Goal: Contribute content: Add original content to the website for others to see

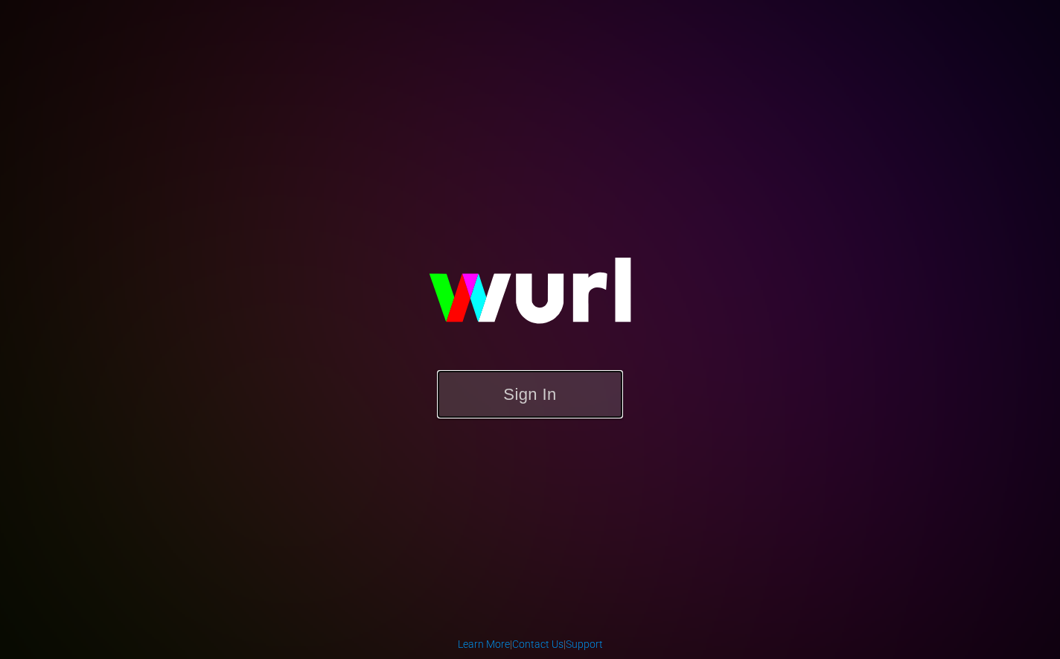
click at [566, 394] on button "Sign In" at bounding box center [530, 394] width 186 height 48
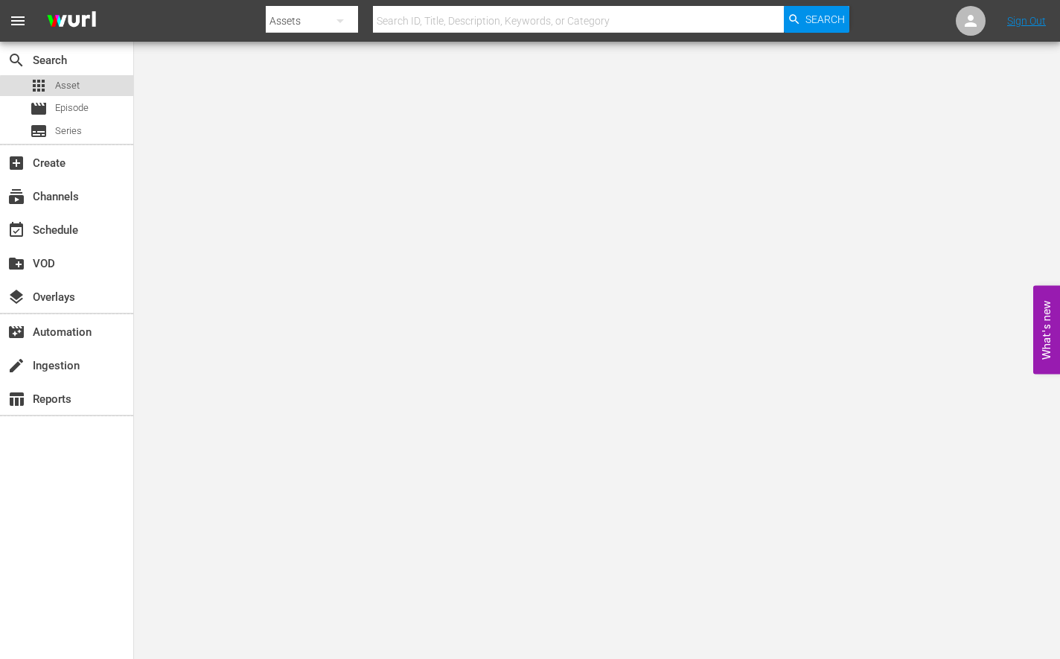
click at [92, 94] on div "apps Asset" at bounding box center [66, 85] width 133 height 21
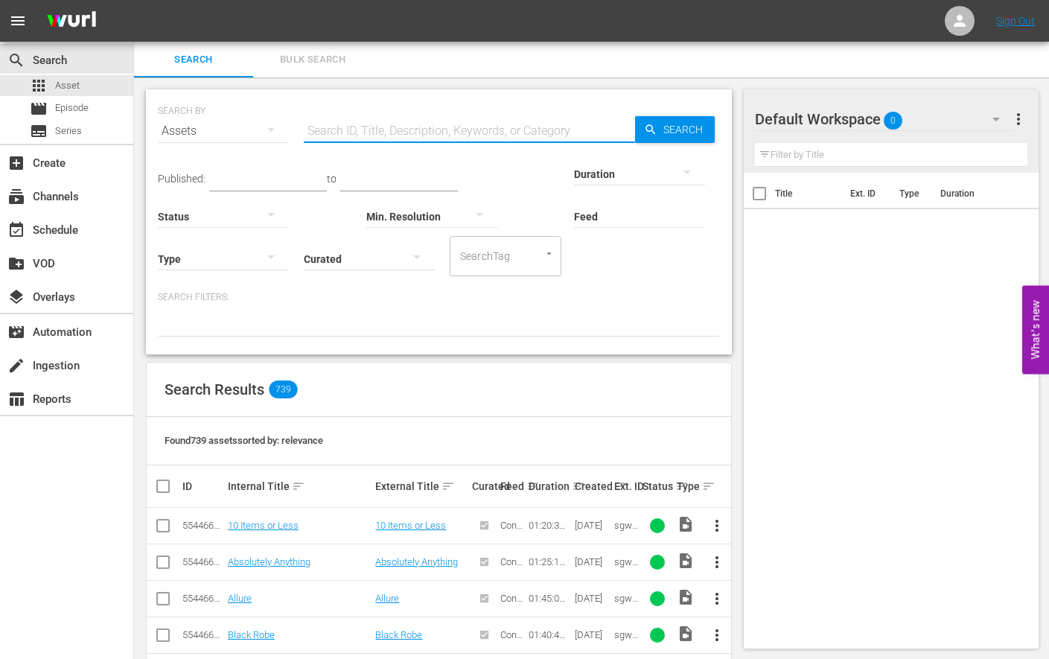
click at [427, 135] on input "text" at bounding box center [469, 131] width 331 height 36
type input "dirty"
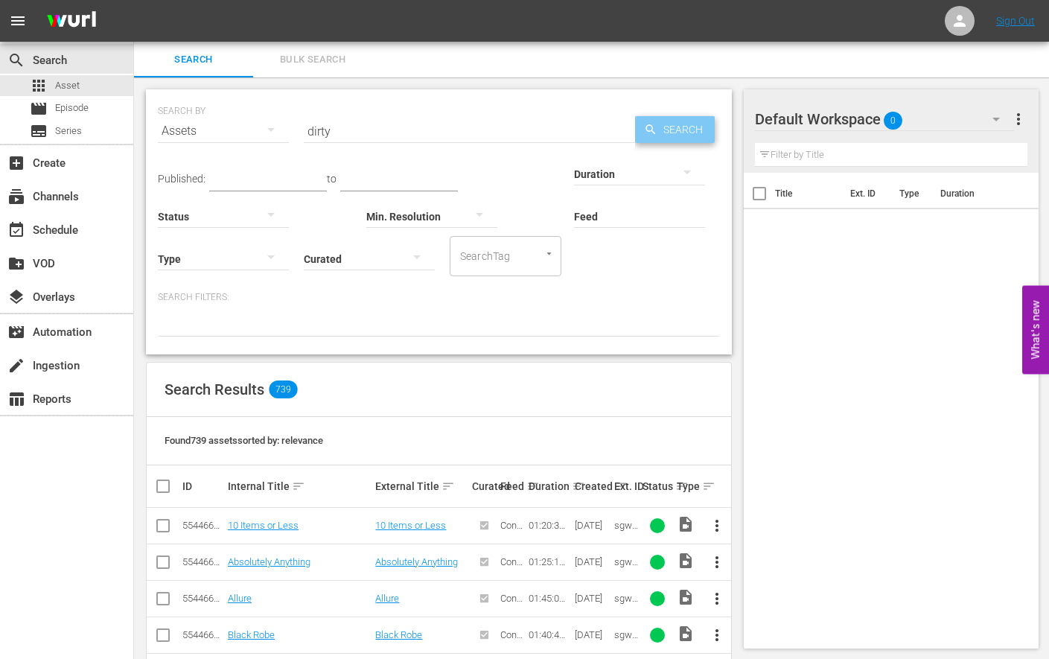
click at [667, 132] on span "Search" at bounding box center [685, 129] width 57 height 27
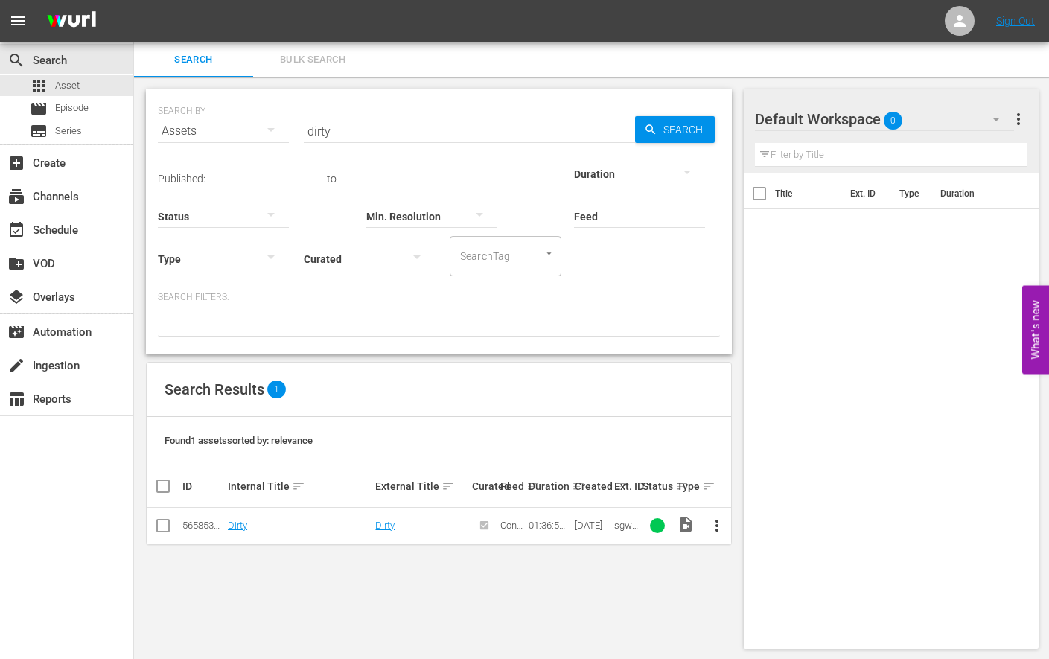
scroll to position [1, 0]
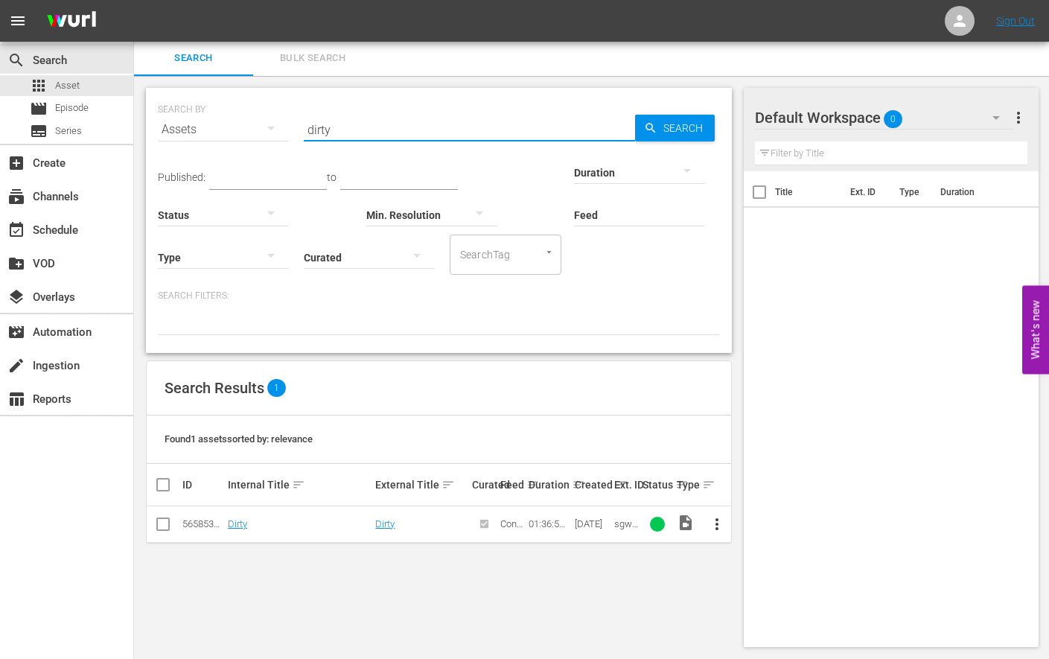
click at [416, 129] on input "dirty" at bounding box center [469, 130] width 331 height 36
drag, startPoint x: 336, startPoint y: 127, endPoint x: 269, endPoint y: 125, distance: 67.0
click at [271, 125] on div "SEARCH BY Search By Assets Search ID, Title, Description, Keywords, or Category…" at bounding box center [439, 121] width 562 height 54
click at [92, 109] on div "movie Episode" at bounding box center [66, 108] width 133 height 21
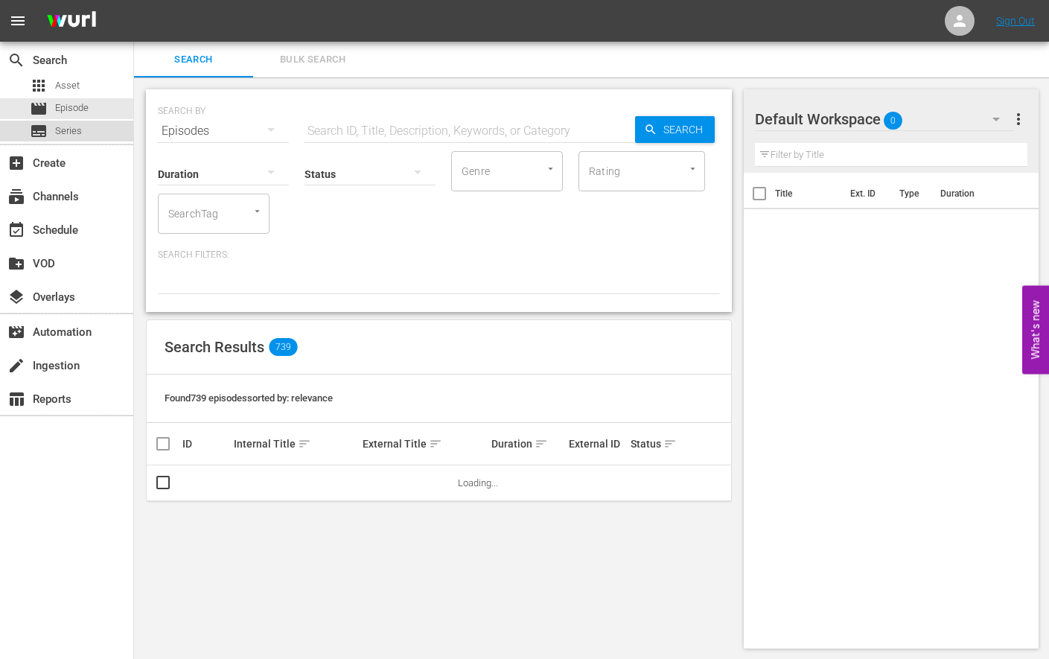
click at [84, 128] on div "subtitles Series" at bounding box center [66, 131] width 133 height 21
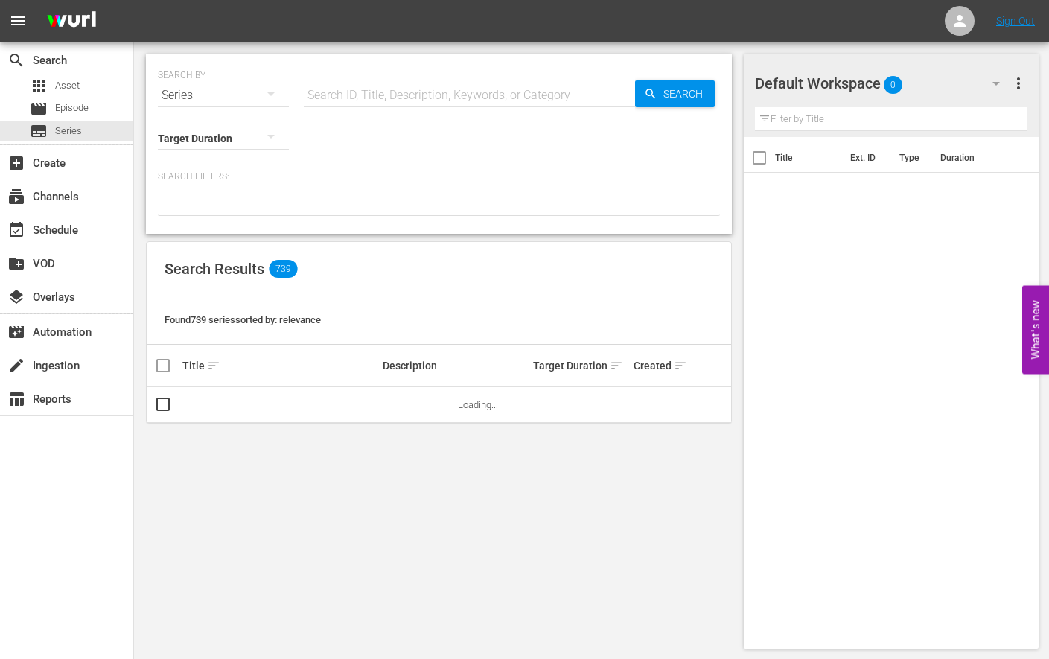
click at [373, 103] on input "text" at bounding box center [469, 95] width 331 height 36
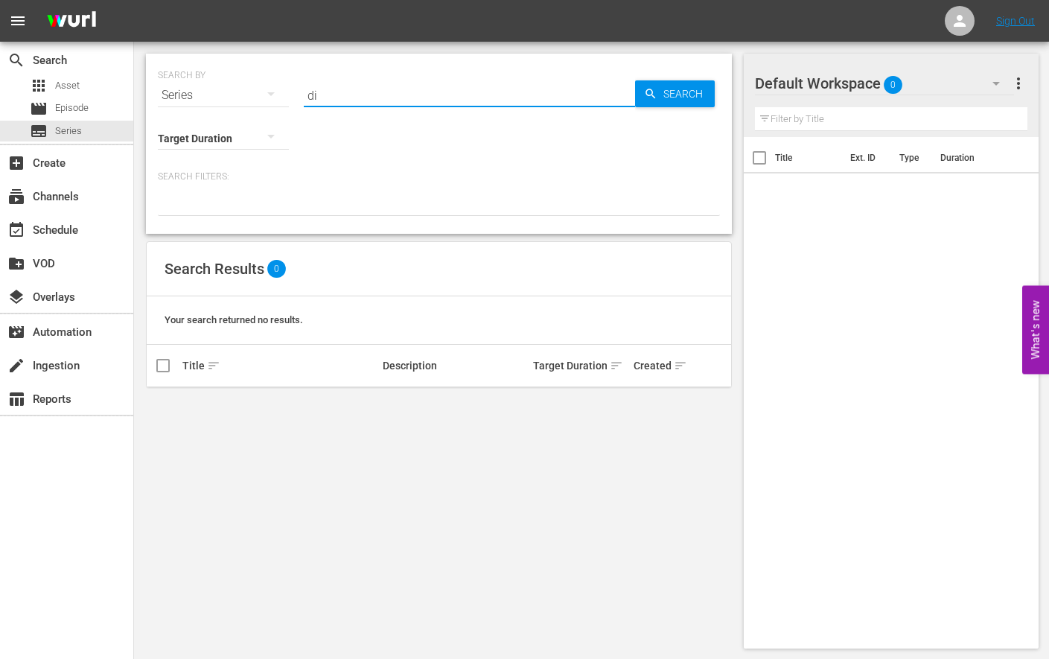
type input "d"
type input "postal"
click at [77, 83] on span "Asset" at bounding box center [67, 85] width 25 height 15
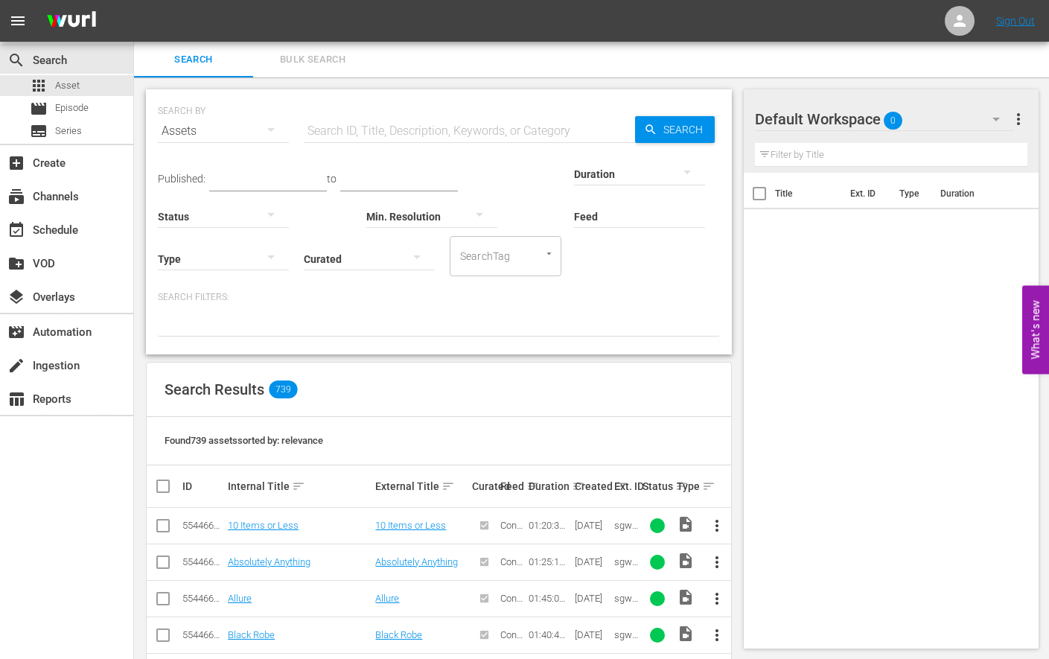
click at [354, 121] on input "text" at bounding box center [469, 131] width 331 height 36
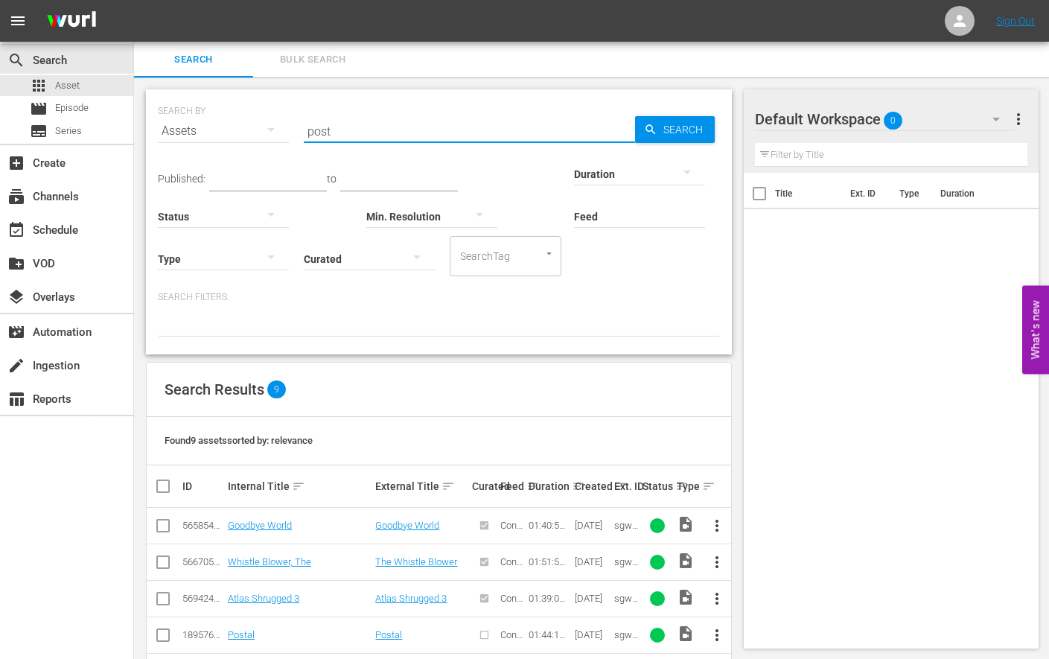
drag, startPoint x: 358, startPoint y: 136, endPoint x: 302, endPoint y: 139, distance: 56.0
click at [303, 139] on div "SEARCH BY Search By Assets Search ID, Title, Description, Keywords, or Category…" at bounding box center [439, 122] width 562 height 54
click at [325, 135] on input "post" at bounding box center [469, 131] width 331 height 36
drag, startPoint x: 343, startPoint y: 131, endPoint x: 270, endPoint y: 131, distance: 73.0
click at [270, 131] on div "SEARCH BY Search By Assets Search ID, Title, Description, Keywords, or Category…" at bounding box center [439, 122] width 562 height 54
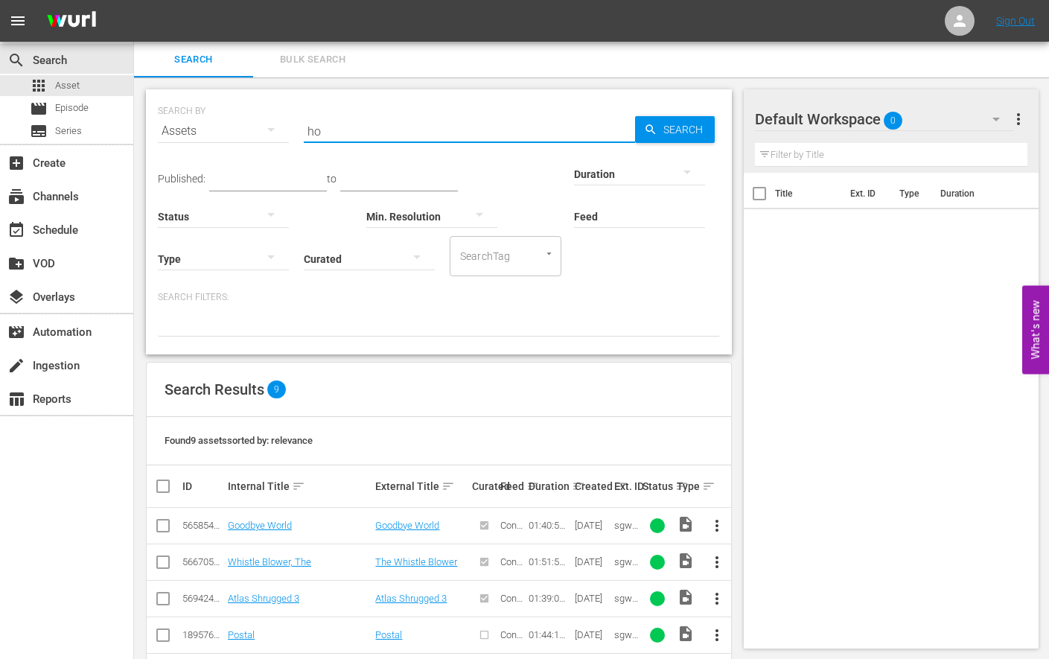
type input "h"
type input "j"
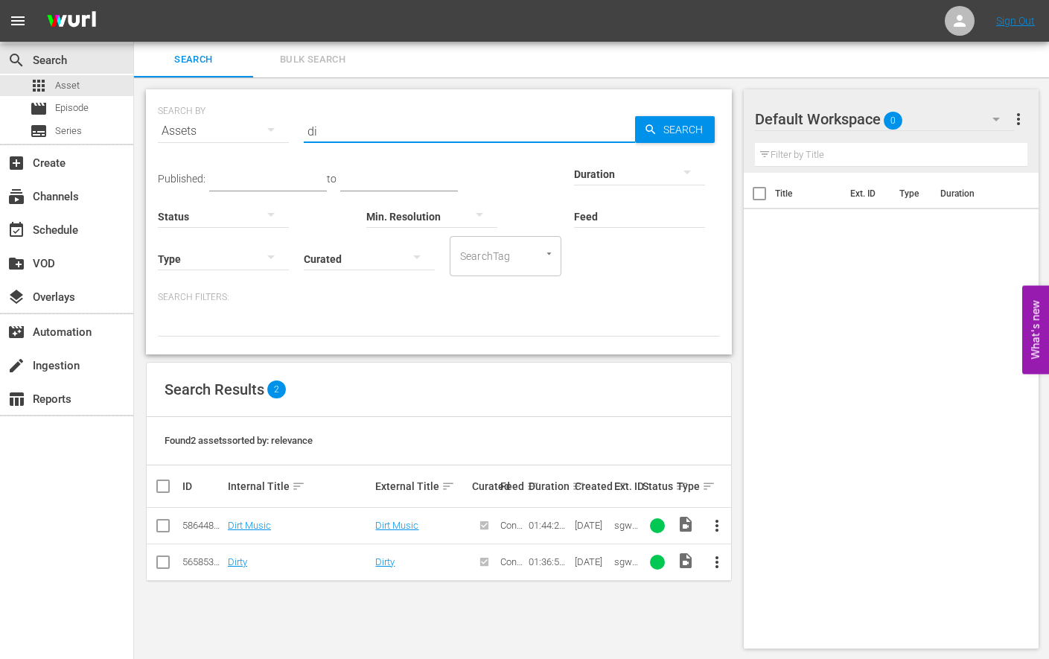
type input "d"
click at [97, 135] on div "subtitles Series" at bounding box center [66, 131] width 133 height 21
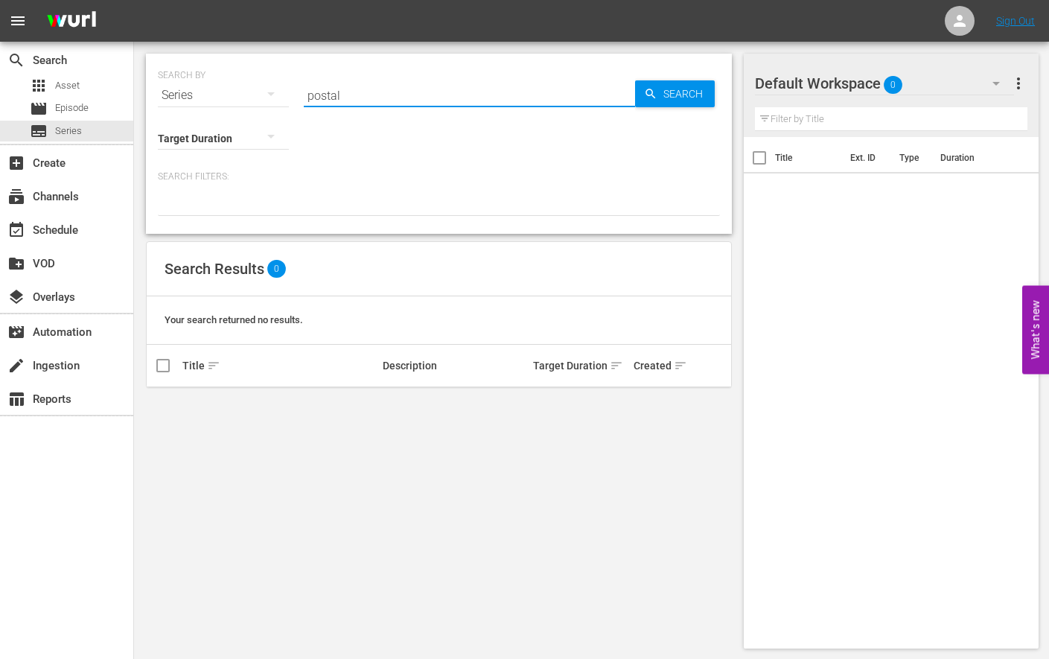
drag, startPoint x: 355, startPoint y: 95, endPoint x: 272, endPoint y: 86, distance: 83.9
click at [272, 95] on div "SEARCH BY Search By Series Search ID, Title, Description, Keywords, or Category…" at bounding box center [439, 87] width 562 height 54
type input "d"
type input "p"
type input "b"
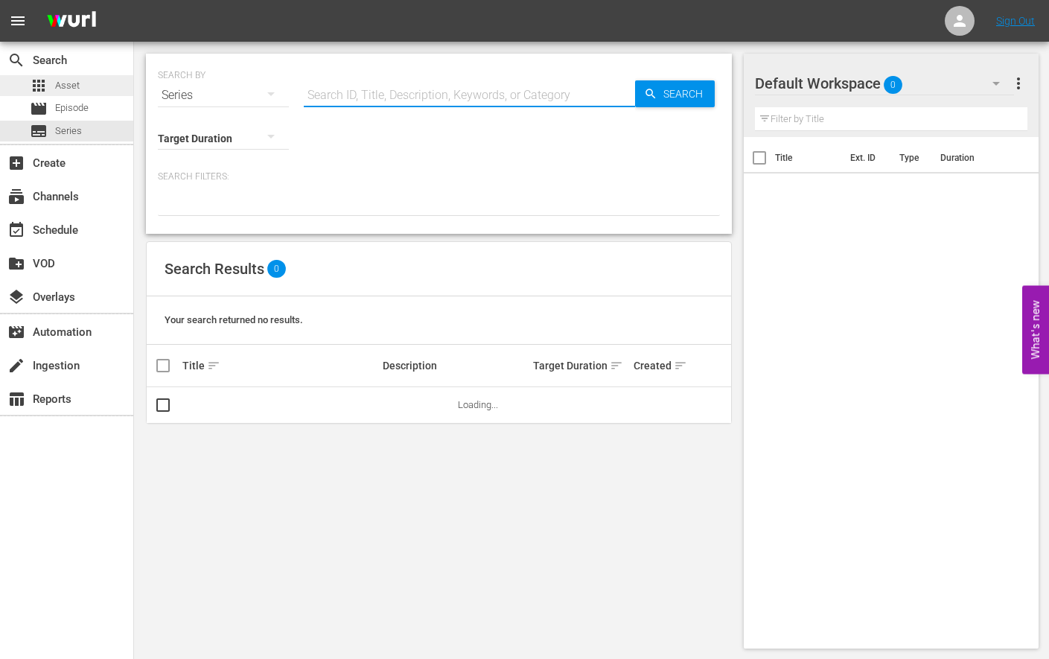
click at [101, 92] on div "apps Asset" at bounding box center [66, 85] width 133 height 21
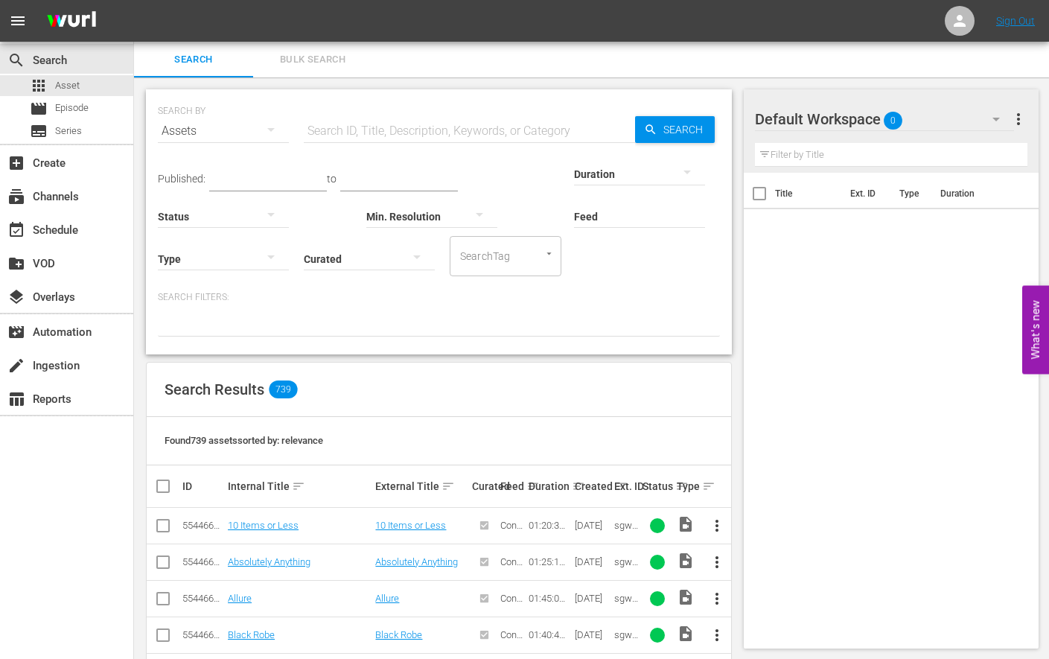
click at [392, 133] on input "text" at bounding box center [469, 131] width 331 height 36
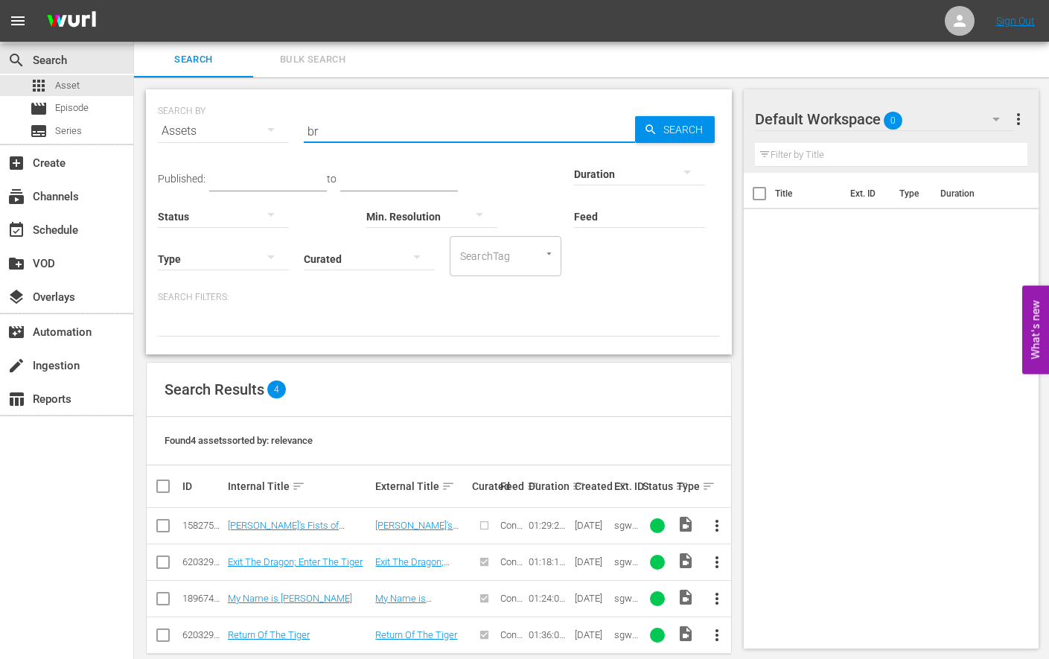
type input "b"
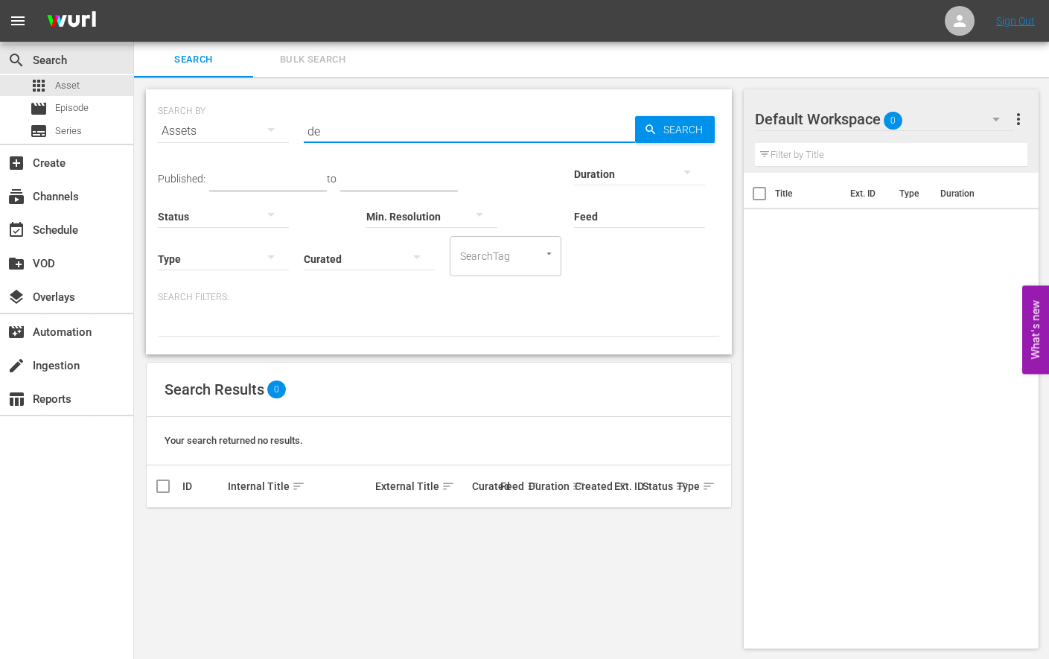
type input "d"
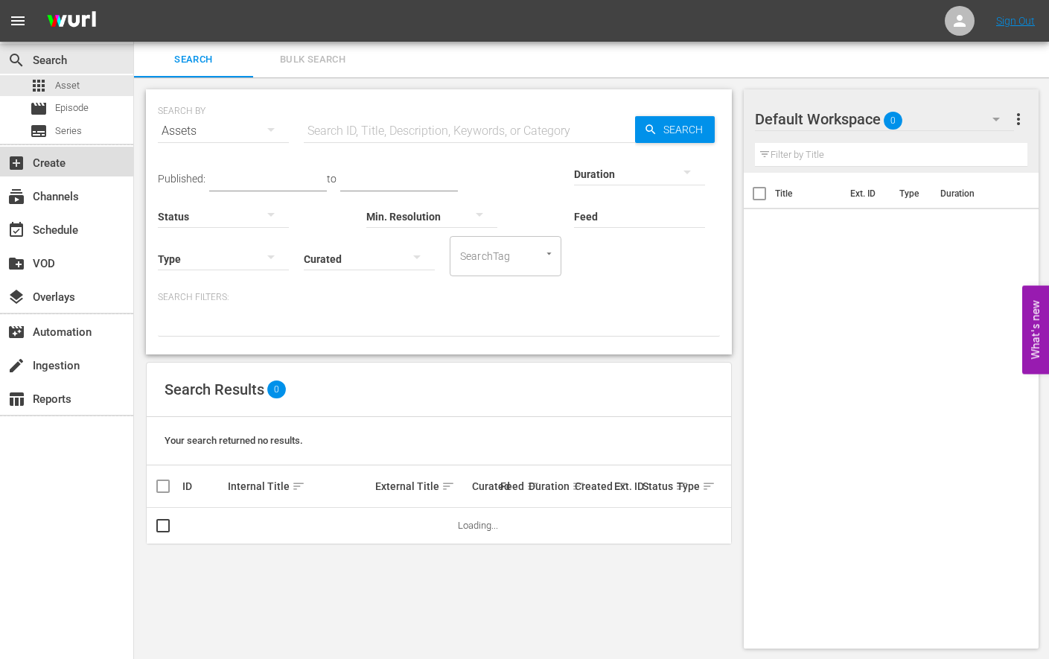
click at [25, 170] on div "add_box Create" at bounding box center [66, 162] width 133 height 30
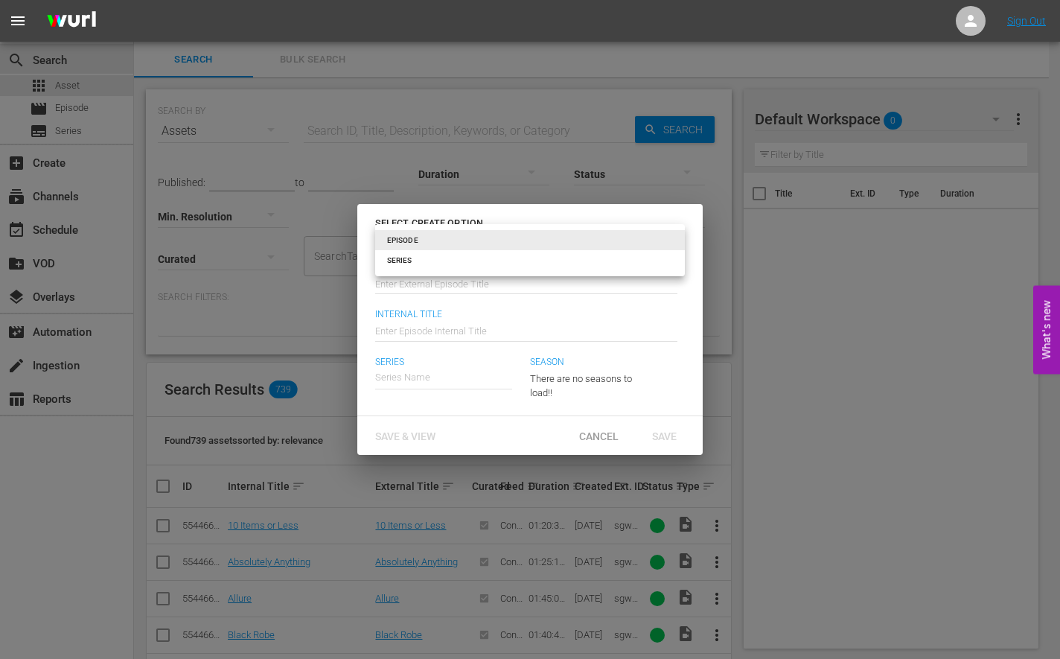
click at [490, 242] on body "menu Sign Out search Search apps Asset movie Episode subtitles Series add_box C…" at bounding box center [530, 329] width 1060 height 659
click at [468, 261] on li "SERIES" at bounding box center [530, 260] width 310 height 20
type input "series"
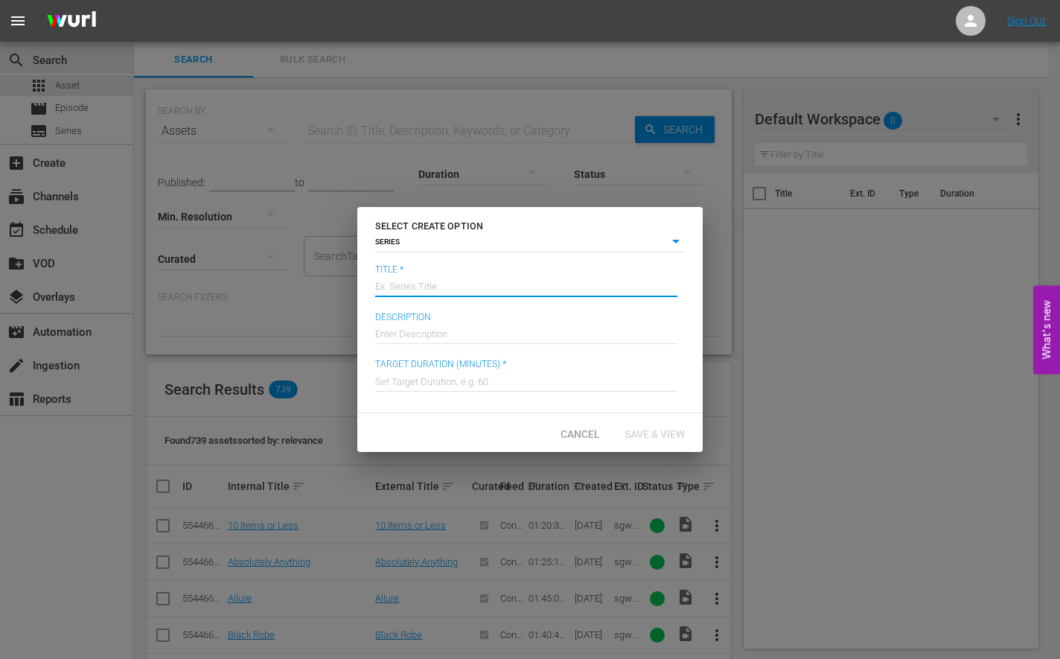
click at [433, 277] on input "text" at bounding box center [526, 285] width 302 height 36
type input "Dirty Deeds"
click at [456, 337] on input "text" at bounding box center [526, 332] width 302 height 36
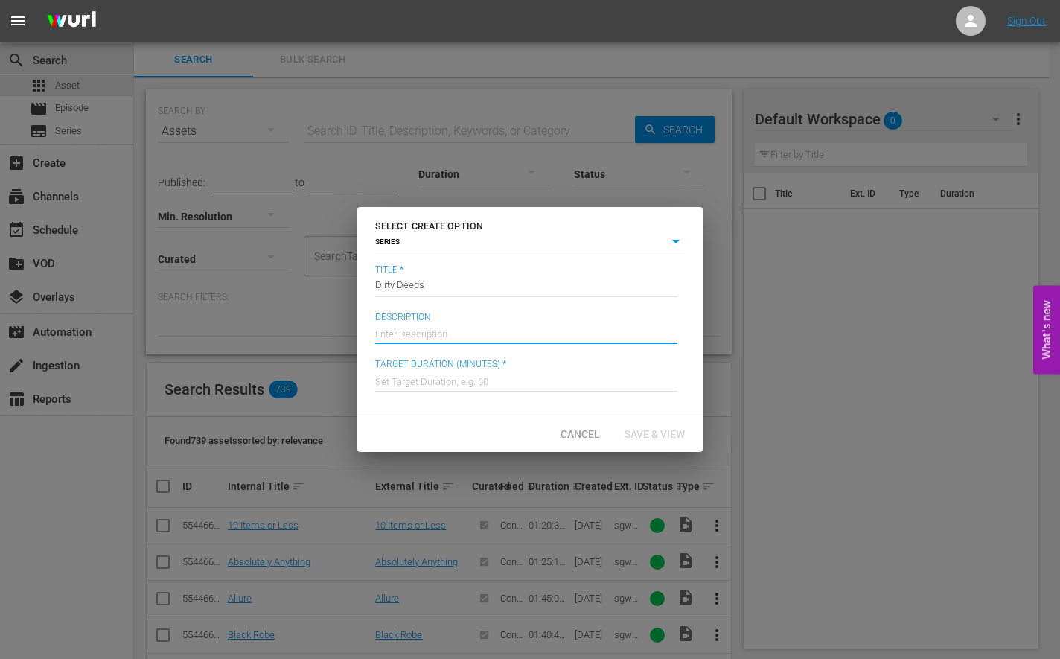
click at [447, 339] on input "text" at bounding box center [526, 332] width 302 height 36
paste input "A high school has a tradition of dirty deeds the night before homecoming."
type input "A high school has a tradition of dirty deeds the night before homecoming."
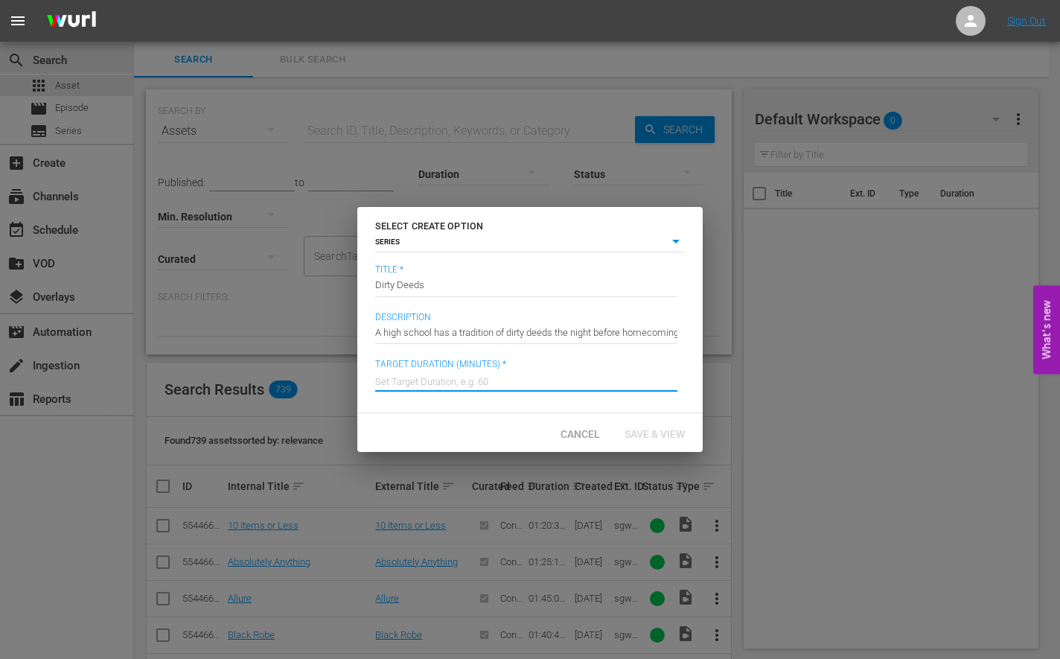
click at [424, 379] on input "text" at bounding box center [526, 380] width 302 height 36
type input "87"
click at [664, 428] on span "Save & View" at bounding box center [655, 434] width 84 height 12
type input "episode"
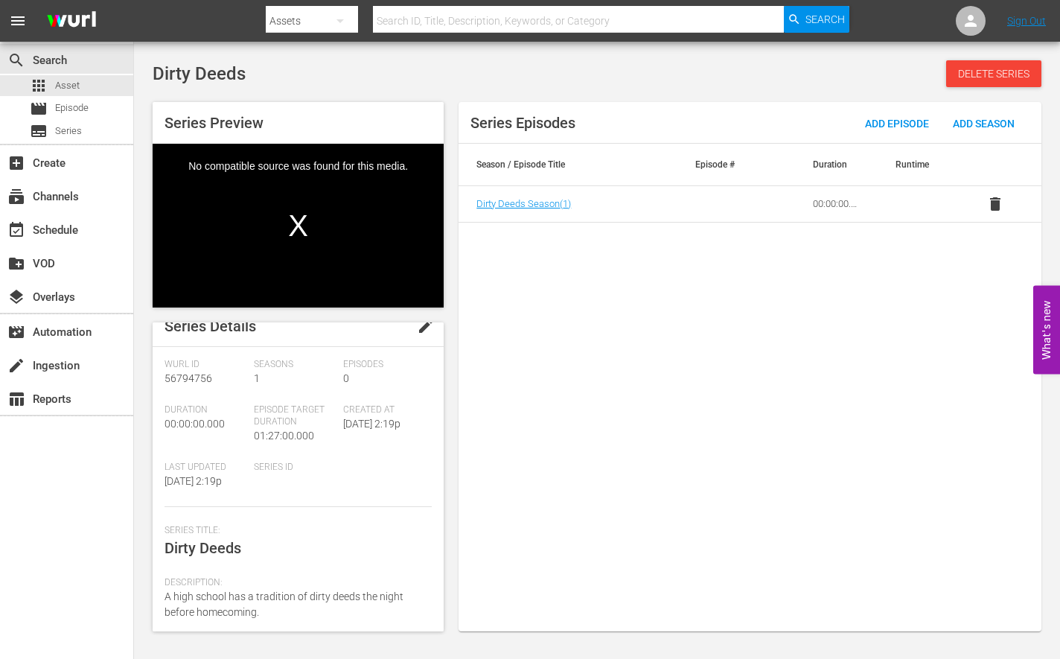
scroll to position [159, 0]
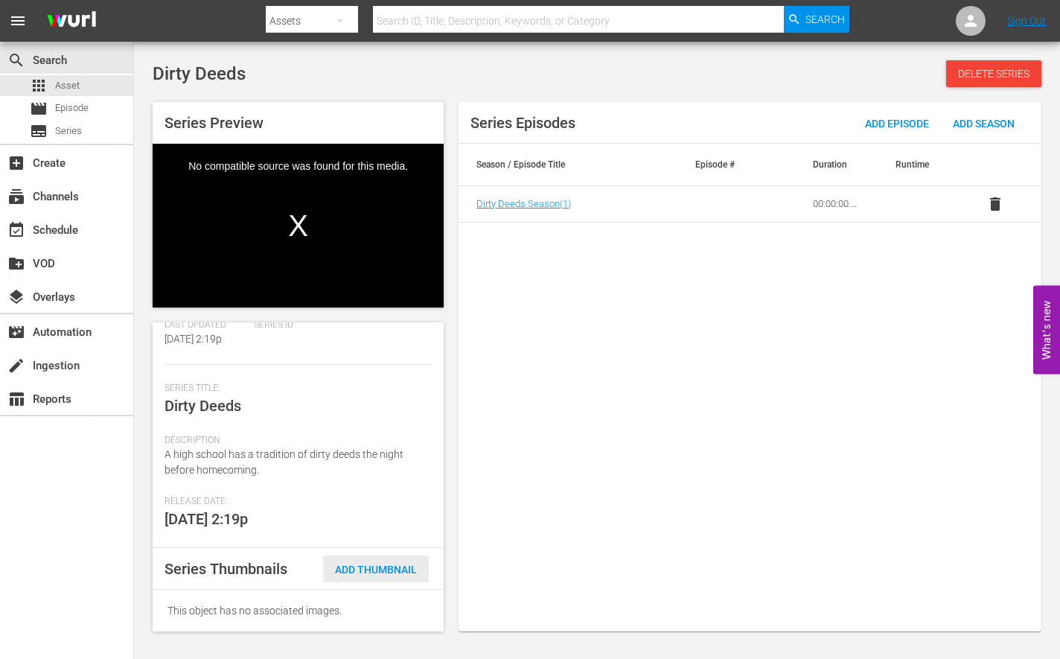
click at [364, 570] on span "Add Thumbnail" at bounding box center [376, 570] width 106 height 12
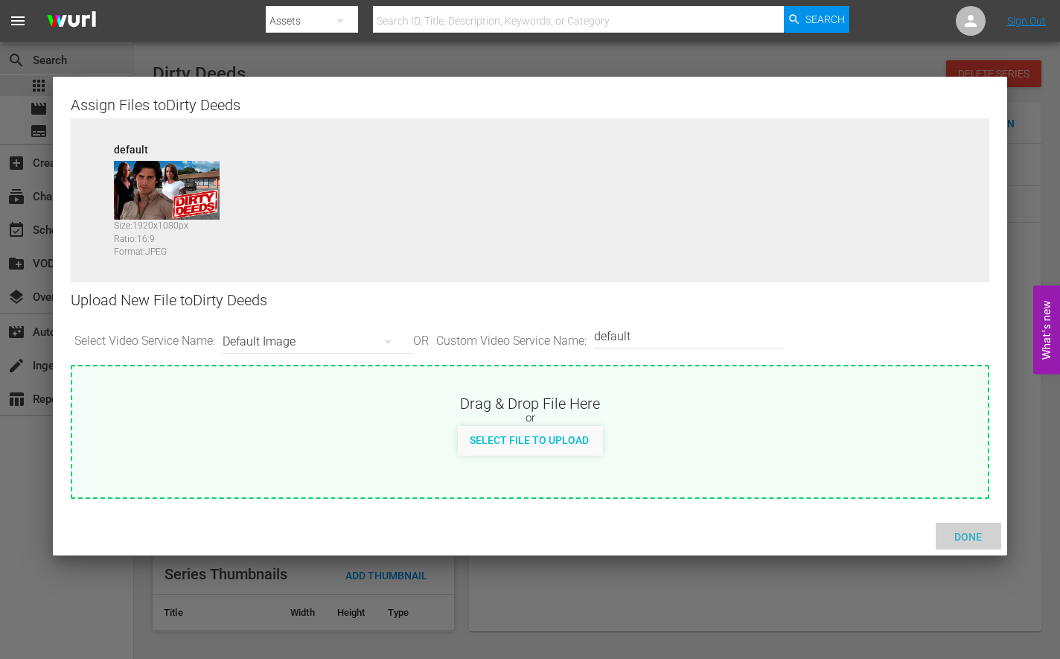
click at [963, 538] on span "Done" at bounding box center [968, 537] width 51 height 12
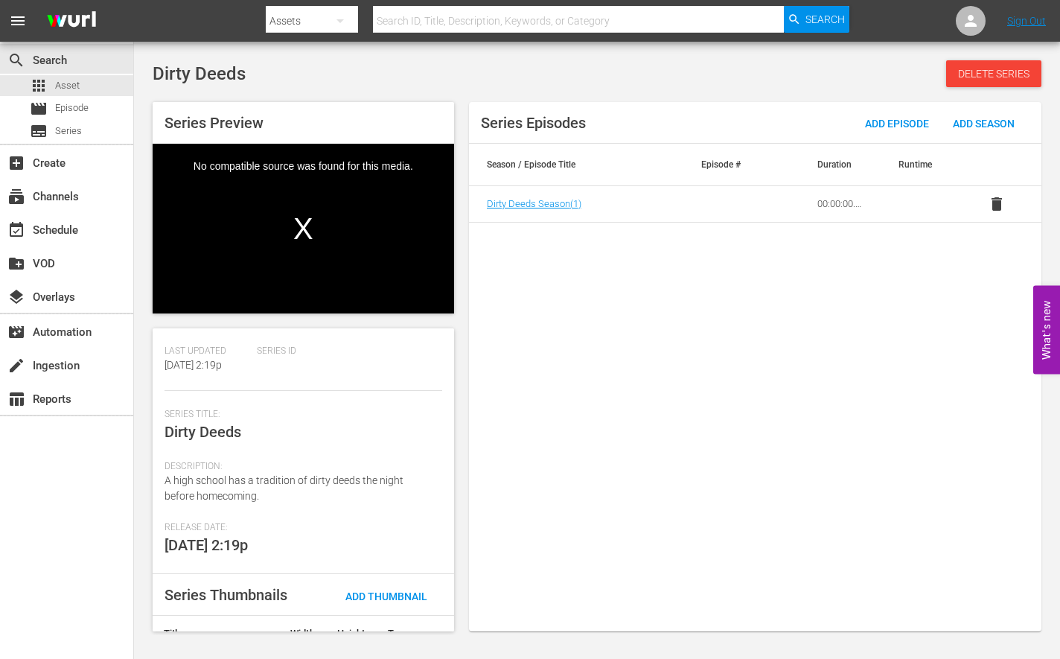
scroll to position [205, 0]
